Goal: Task Accomplishment & Management: Use online tool/utility

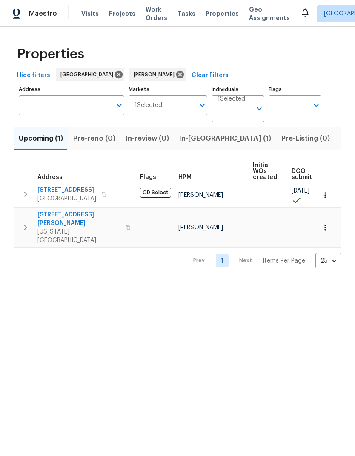
click at [326, 223] on icon "button" at bounding box center [325, 227] width 9 height 9
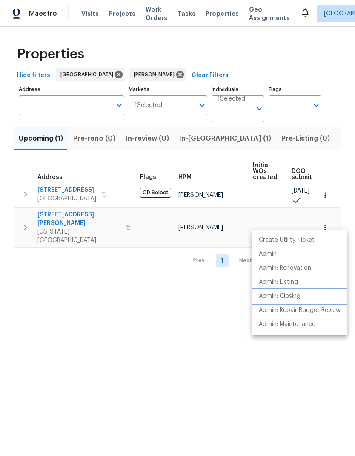
click at [296, 295] on p "Admin: Closing" at bounding box center [280, 296] width 42 height 9
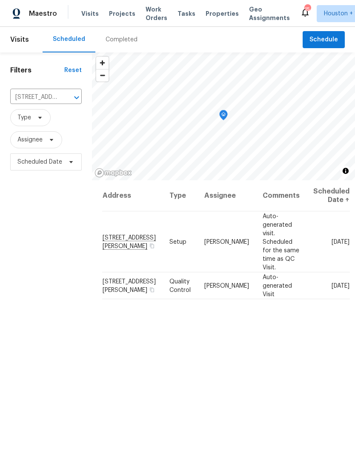
click at [21, 98] on input "3627 Bartlett Way Dr, Pearland, TX 77581" at bounding box center [34, 97] width 48 height 13
type input "4127 w"
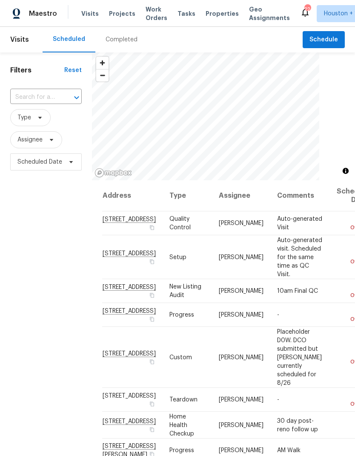
click at [17, 102] on input "text" at bounding box center [34, 97] width 48 height 13
type input "4727 w"
click at [33, 124] on li "4727 Wilbury Heights Dr, Pasadena, TX 77505" at bounding box center [45, 117] width 71 height 14
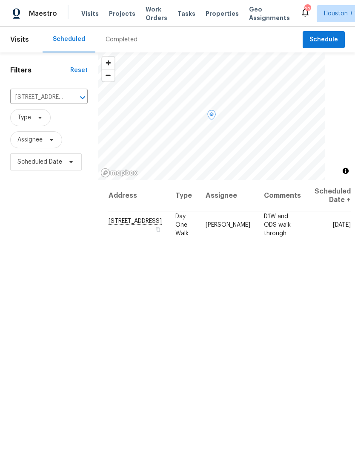
click at [0, 0] on icon at bounding box center [0, 0] width 0 height 0
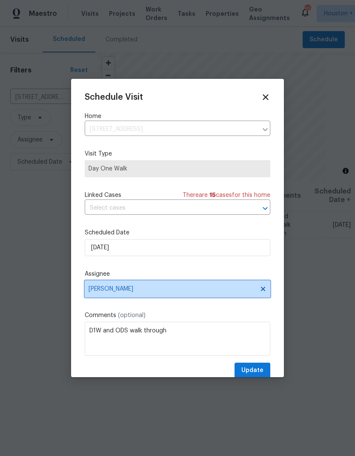
click at [262, 292] on icon at bounding box center [263, 288] width 7 height 7
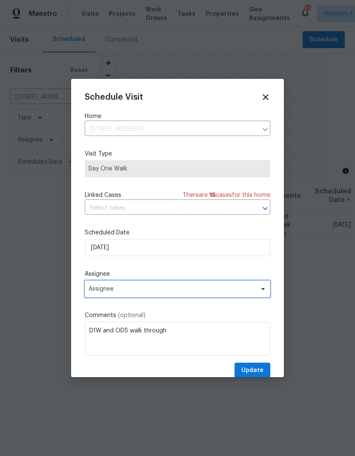
click at [102, 292] on span "Assignee" at bounding box center [172, 288] width 167 height 7
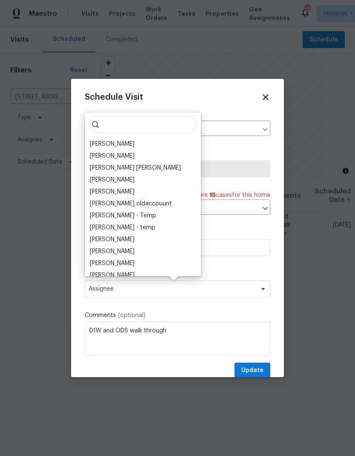
click at [98, 147] on div "[PERSON_NAME]" at bounding box center [112, 144] width 45 height 9
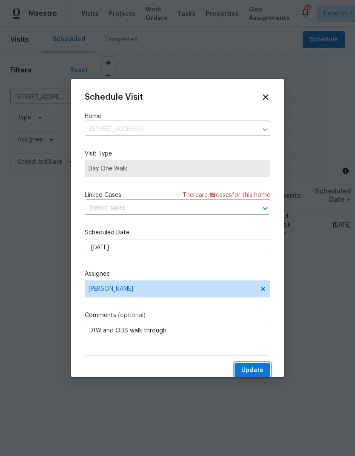
click at [255, 376] on span "Update" at bounding box center [253, 370] width 22 height 11
